Goal: Navigation & Orientation: Go to known website

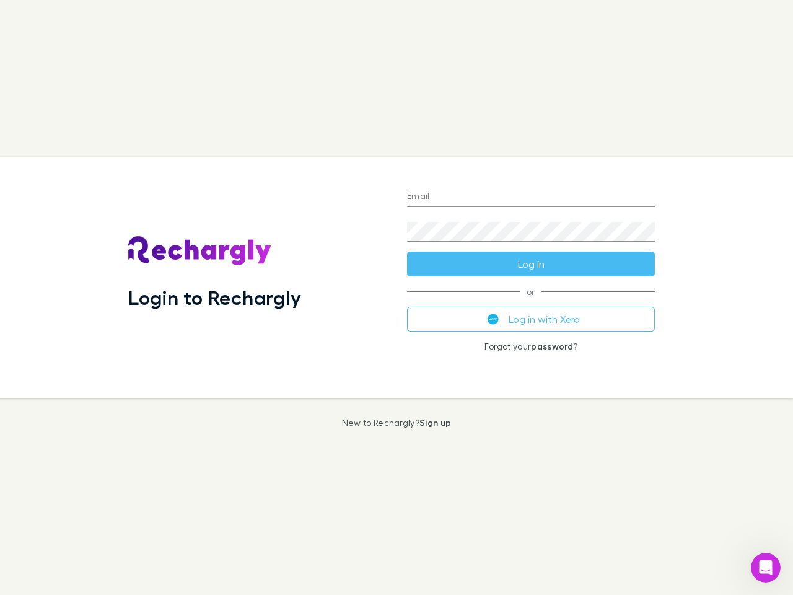
click at [397, 297] on div "Login to Rechargly" at bounding box center [257, 277] width 279 height 240
click at [531, 197] on input "Email" at bounding box center [531, 197] width 248 height 20
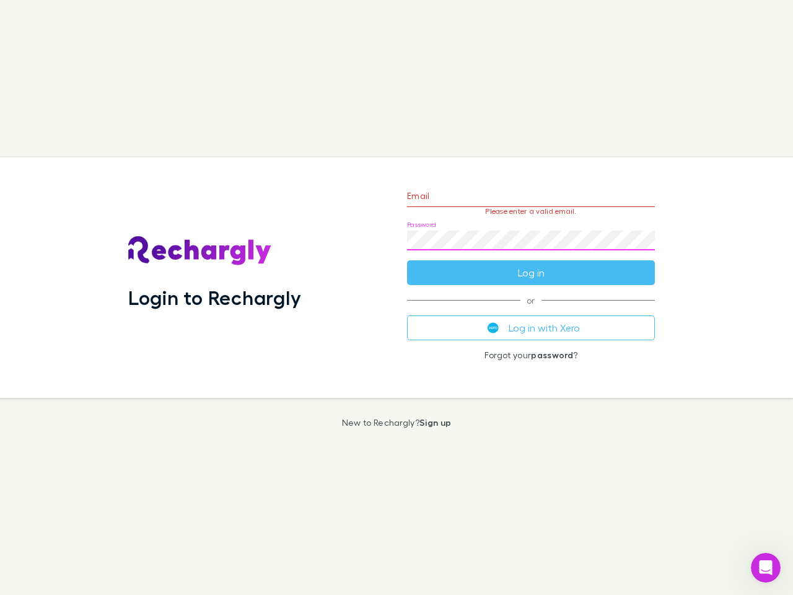
click at [531, 264] on form "Email Please enter a valid email. Password Log in" at bounding box center [531, 231] width 248 height 108
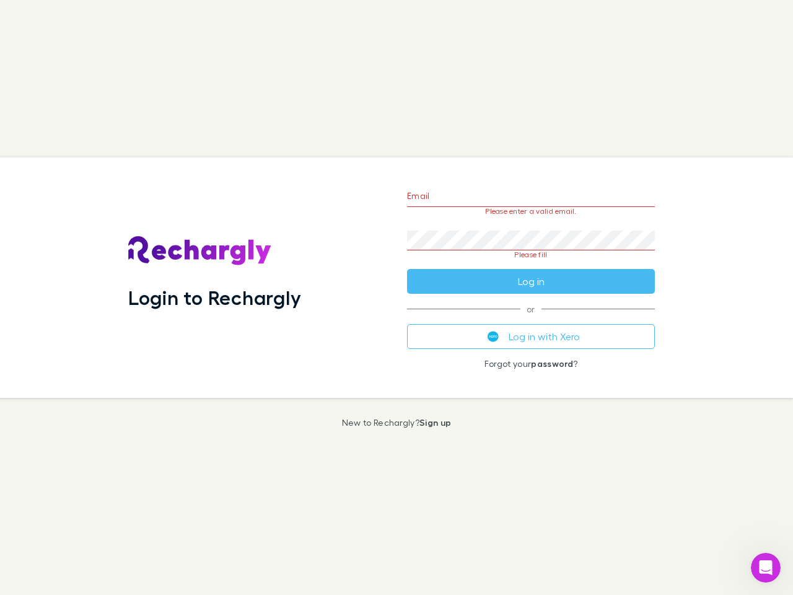
click at [531, 319] on div "Email Please enter a valid email. Password Please fill Log in or Log in with Xe…" at bounding box center [531, 277] width 268 height 240
click at [766, 568] on icon "Open Intercom Messenger" at bounding box center [766, 568] width 20 height 20
